Goal: Information Seeking & Learning: Learn about a topic

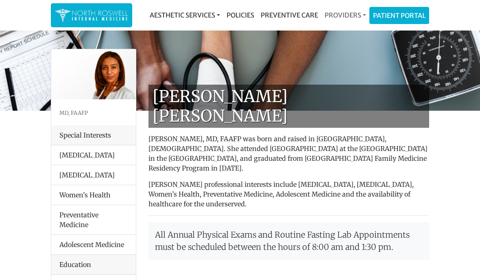
click at [346, 15] on link "Providers" at bounding box center [345, 15] width 48 height 16
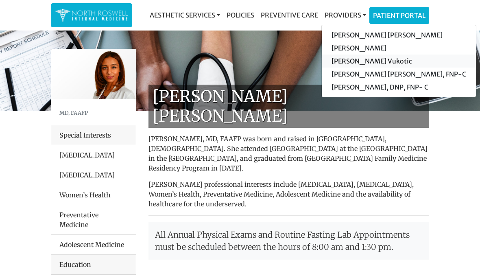
click at [382, 62] on link "[PERSON_NAME] Vukotic" at bounding box center [399, 60] width 154 height 13
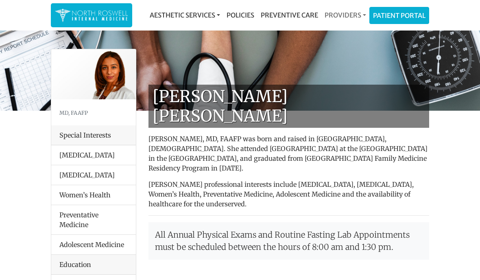
click at [350, 11] on link "Providers" at bounding box center [345, 15] width 48 height 16
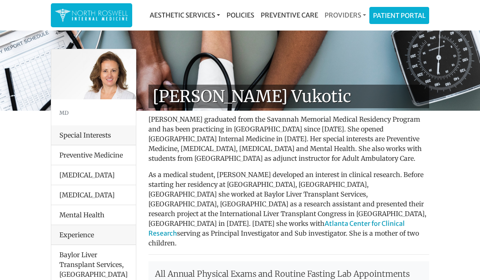
click at [346, 18] on link "Providers" at bounding box center [345, 15] width 48 height 16
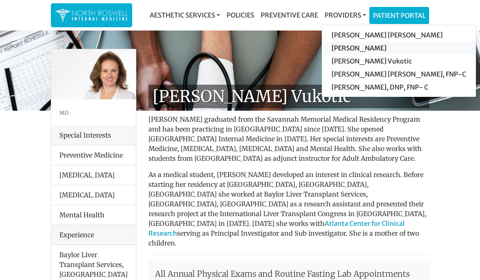
click at [393, 48] on link "[PERSON_NAME]" at bounding box center [399, 47] width 154 height 13
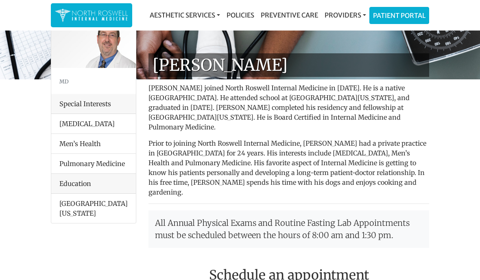
scroll to position [31, 0]
click at [344, 22] on link "Providers" at bounding box center [345, 15] width 48 height 16
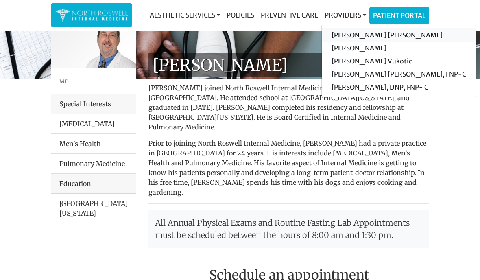
click at [394, 38] on link "[PERSON_NAME] [PERSON_NAME]" at bounding box center [399, 34] width 154 height 13
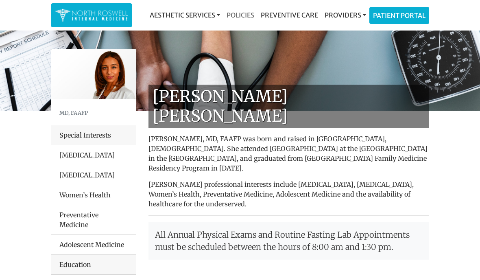
click at [248, 17] on link "Policies" at bounding box center [240, 15] width 34 height 16
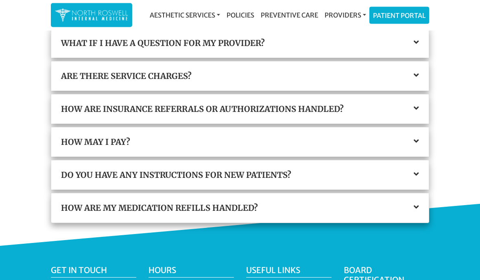
scroll to position [235, 0]
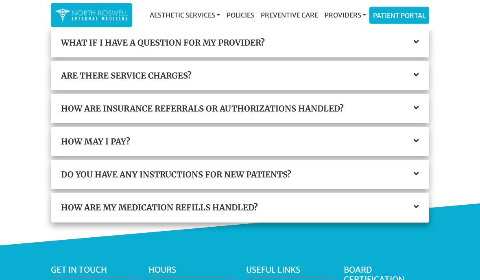
click at [418, 139] on icon at bounding box center [415, 141] width 5 height 8
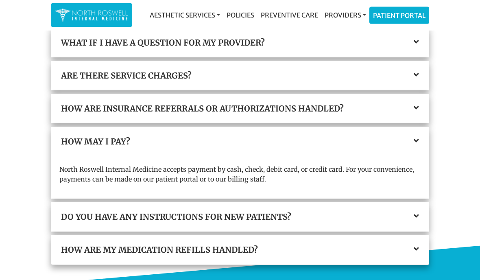
scroll to position [235, 0]
click at [418, 220] on h3 "Do you have any instructions for new patients?" at bounding box center [240, 217] width 358 height 10
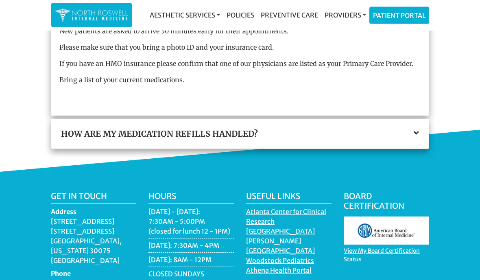
scroll to position [406, 0]
click at [424, 136] on div "How are my medication refills handled?" at bounding box center [239, 133] width 377 height 29
click at [414, 138] on h3 "How are my medication refills handled?" at bounding box center [240, 134] width 358 height 10
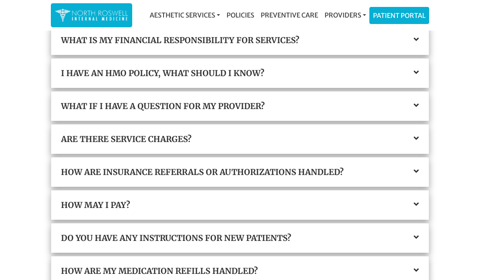
scroll to position [171, 0]
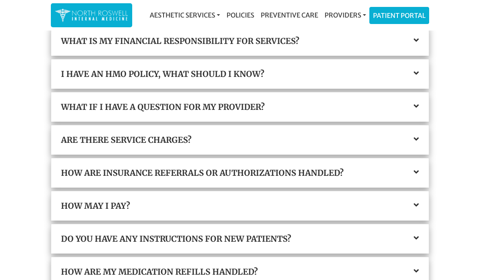
click at [417, 137] on icon at bounding box center [415, 139] width 5 height 8
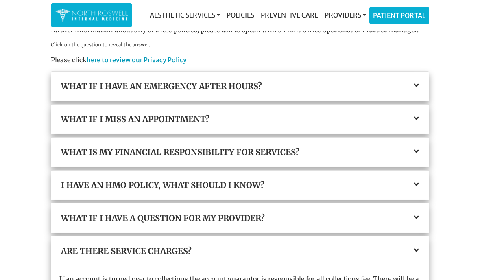
scroll to position [59, 0]
click at [418, 85] on icon at bounding box center [415, 86] width 5 height 8
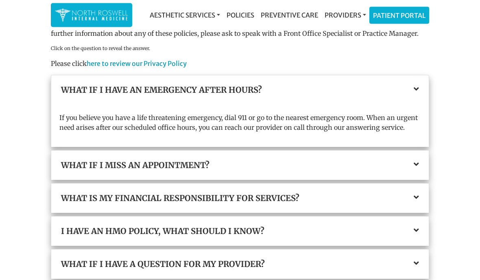
scroll to position [0, 0]
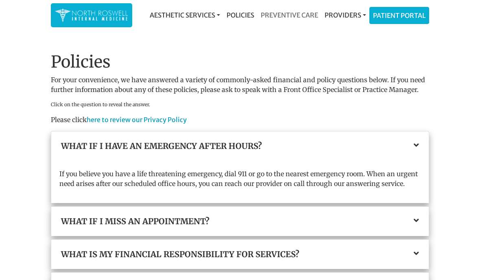
click at [284, 19] on link "Preventive Care" at bounding box center [289, 15] width 64 height 16
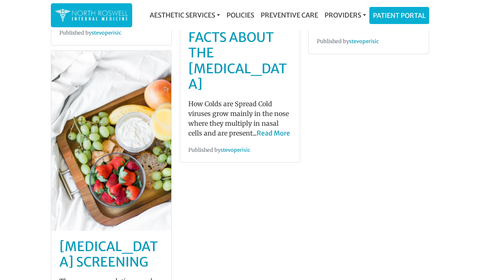
scroll to position [256, 0]
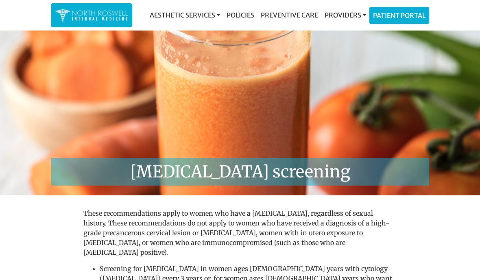
click at [346, 17] on link "Providers" at bounding box center [345, 15] width 48 height 16
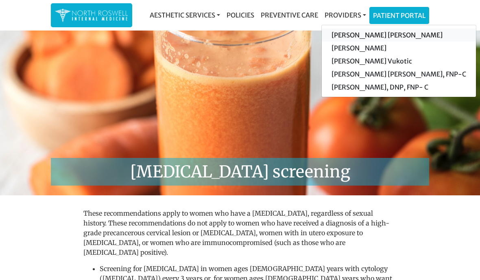
click at [385, 37] on link "[PERSON_NAME] [PERSON_NAME]" at bounding box center [399, 34] width 154 height 13
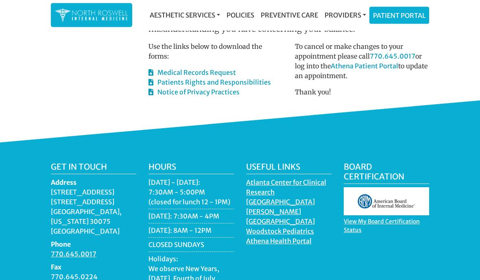
scroll to position [527, 0]
